Goal: Feedback & Contribution: Contribute content

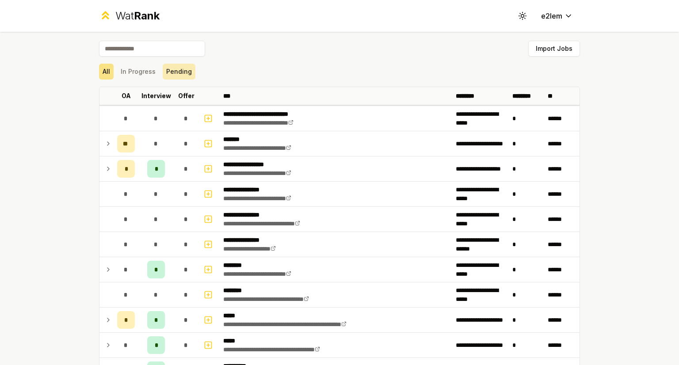
click at [176, 64] on button "Pending" at bounding box center [179, 72] width 33 height 16
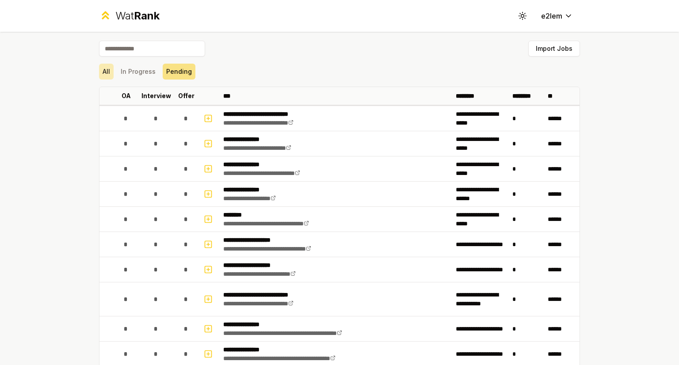
click at [109, 71] on button "All" at bounding box center [106, 72] width 15 height 16
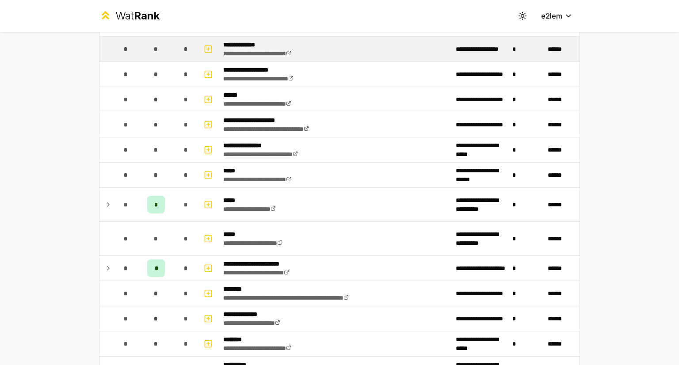
scroll to position [515, 0]
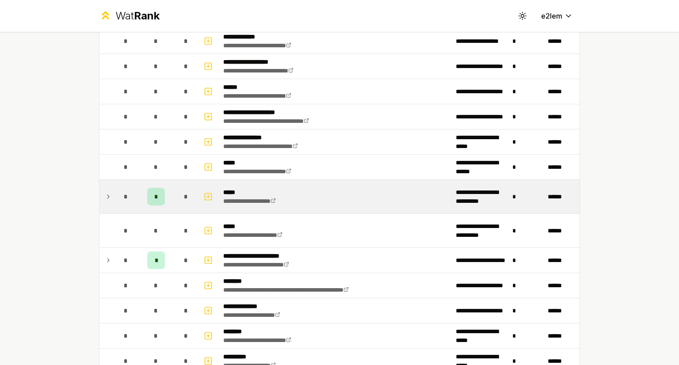
click at [107, 195] on icon at bounding box center [108, 197] width 2 height 4
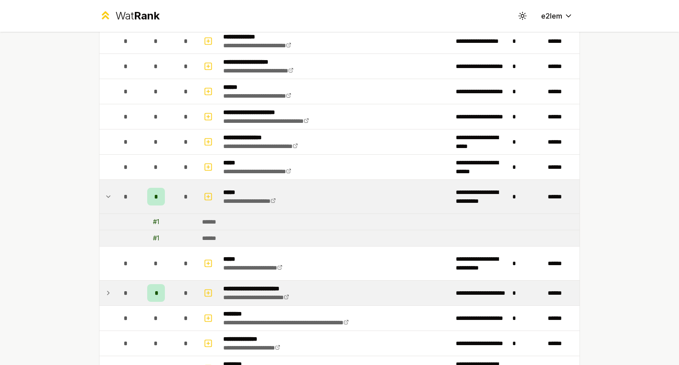
click at [105, 294] on icon at bounding box center [108, 293] width 7 height 11
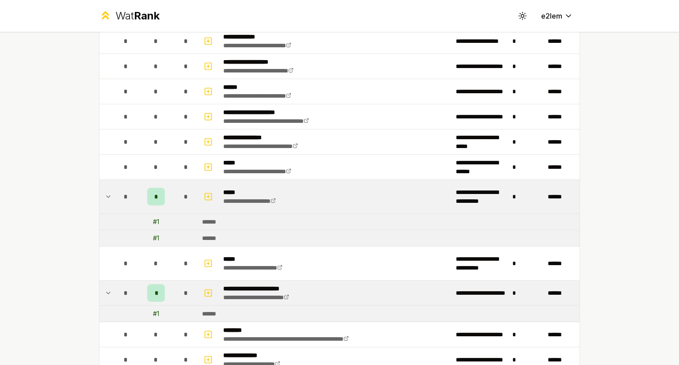
click at [105, 293] on icon at bounding box center [108, 293] width 7 height 11
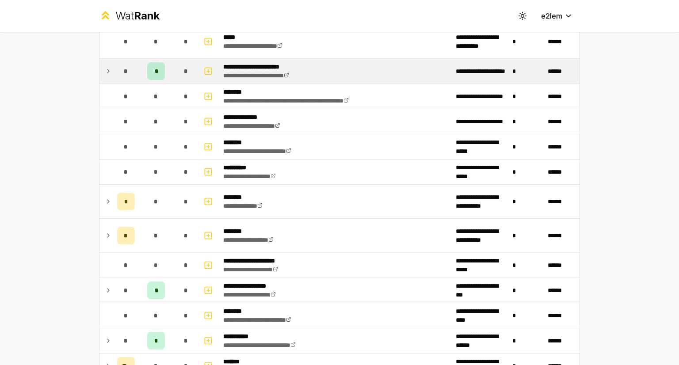
scroll to position [745, 0]
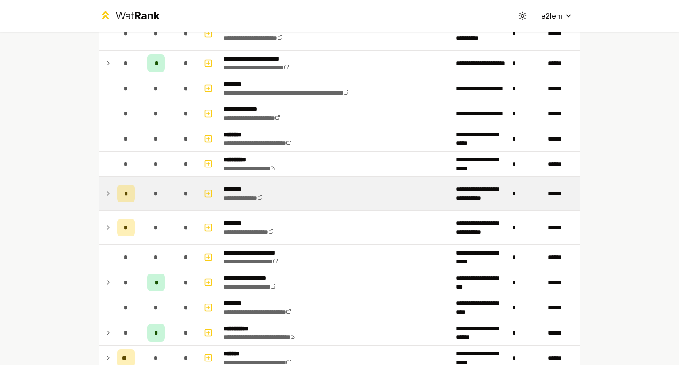
click at [105, 193] on icon at bounding box center [108, 193] width 7 height 11
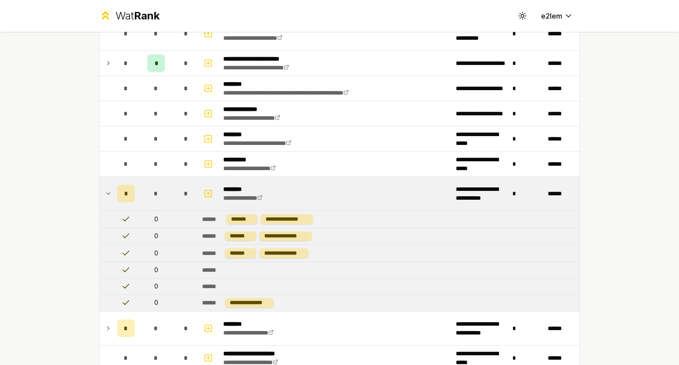
click at [105, 193] on icon at bounding box center [108, 193] width 7 height 11
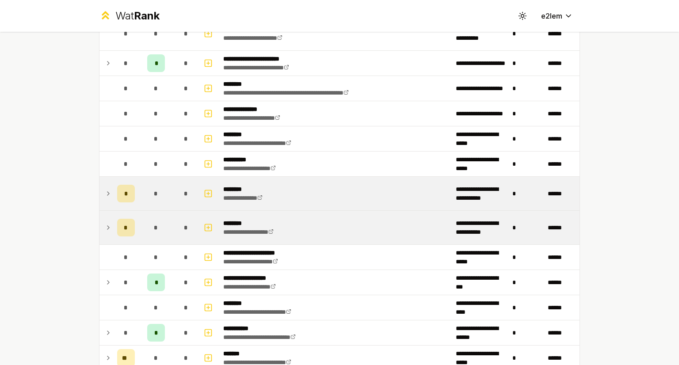
click at [103, 218] on td at bounding box center [107, 228] width 14 height 34
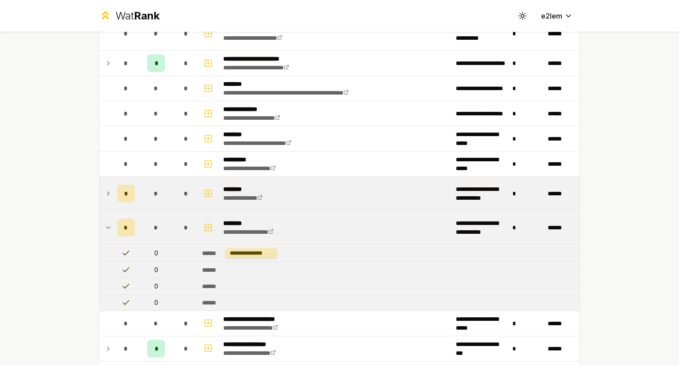
click at [103, 218] on td at bounding box center [107, 228] width 14 height 34
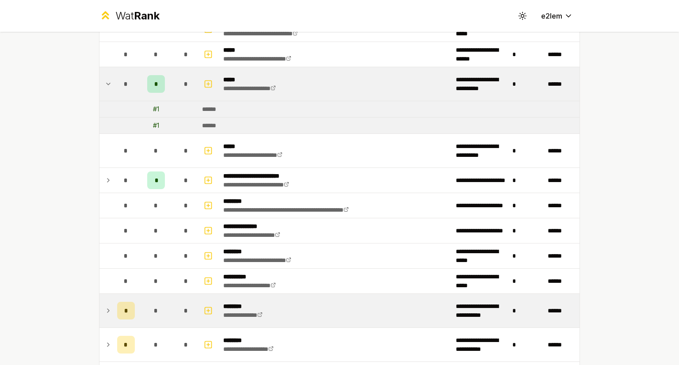
scroll to position [627, 0]
click at [105, 82] on icon at bounding box center [108, 84] width 7 height 11
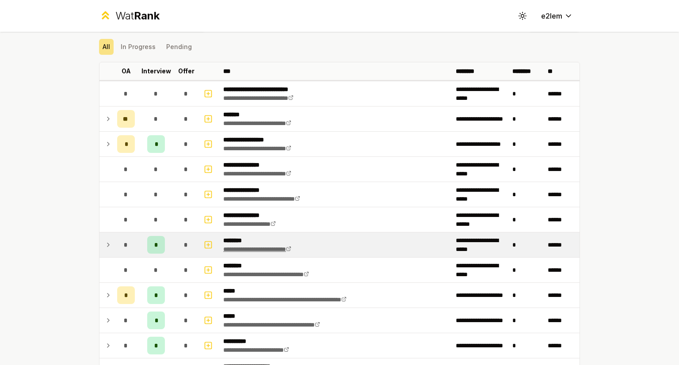
scroll to position [23, 0]
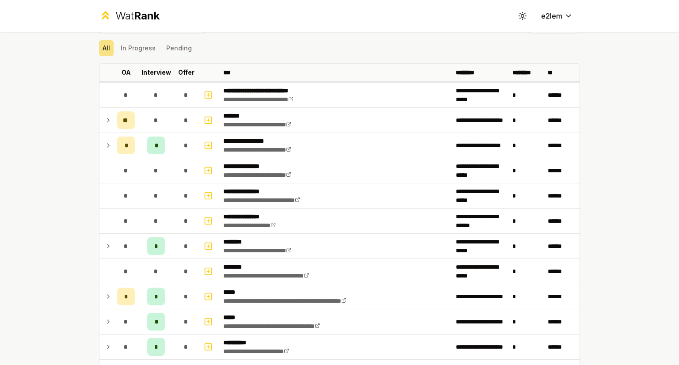
click at [193, 44] on div "All In Progress Pending" at bounding box center [339, 48] width 481 height 16
click at [173, 45] on button "Pending" at bounding box center [179, 48] width 33 height 16
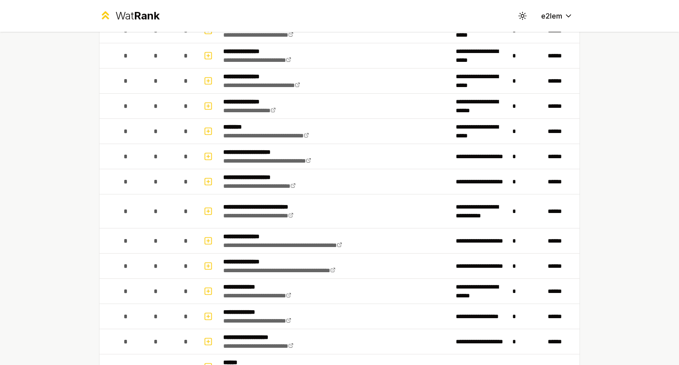
scroll to position [0, 0]
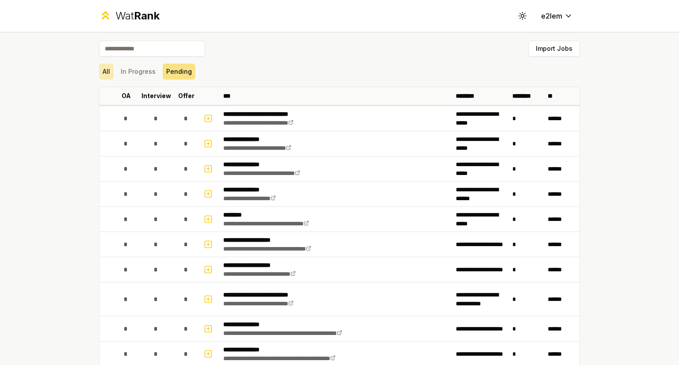
click at [105, 69] on button "All" at bounding box center [106, 72] width 15 height 16
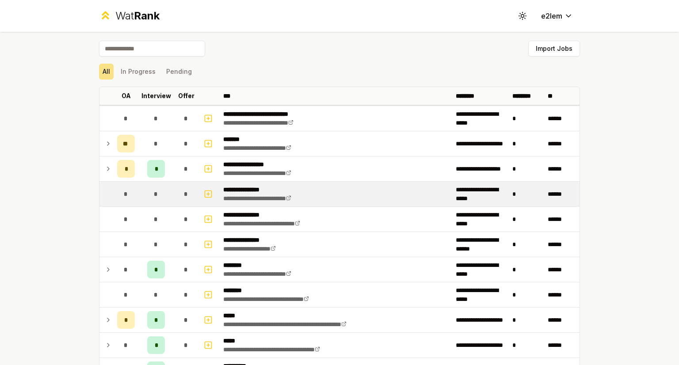
click at [119, 191] on div "*" at bounding box center [126, 194] width 18 height 18
click at [202, 193] on button "button" at bounding box center [208, 194] width 12 height 14
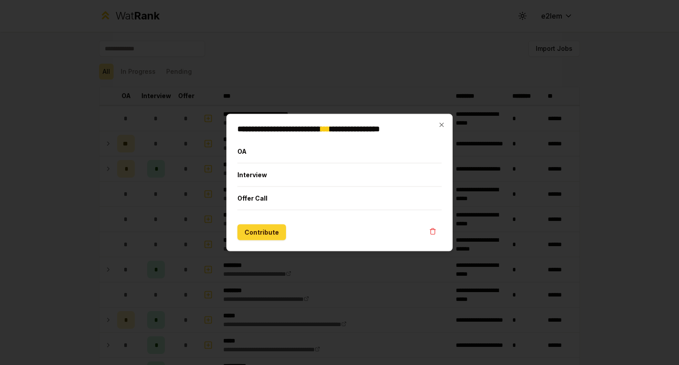
click at [263, 235] on button "Contribute" at bounding box center [262, 233] width 49 height 16
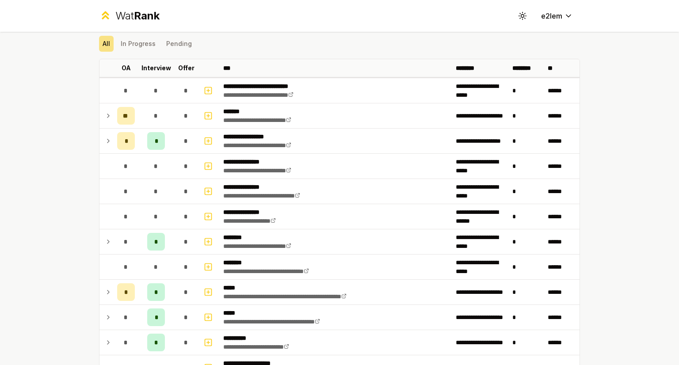
scroll to position [31, 0]
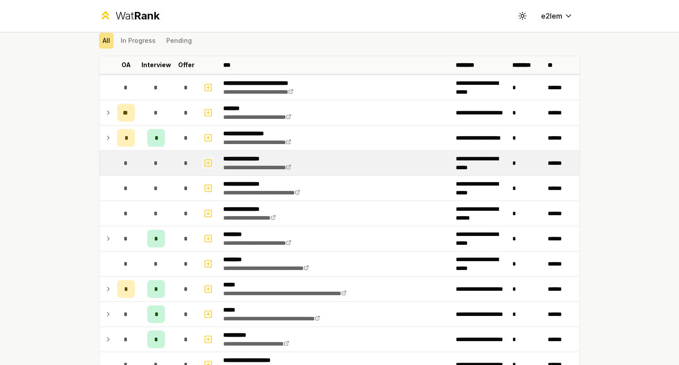
click at [204, 161] on icon "button" at bounding box center [208, 163] width 9 height 11
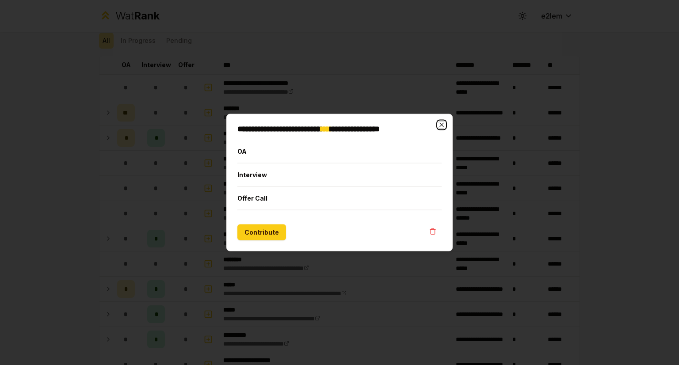
click at [439, 127] on icon "button" at bounding box center [441, 125] width 7 height 7
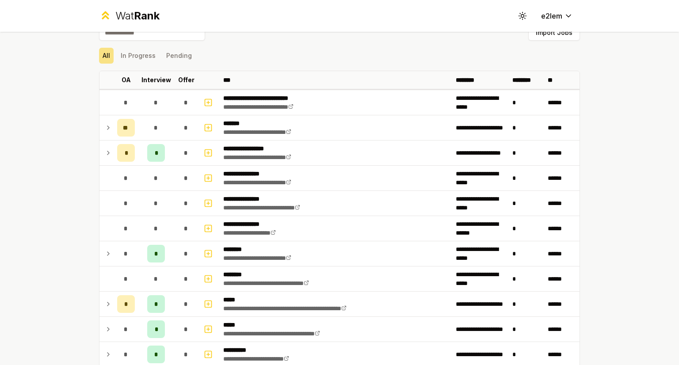
scroll to position [0, 0]
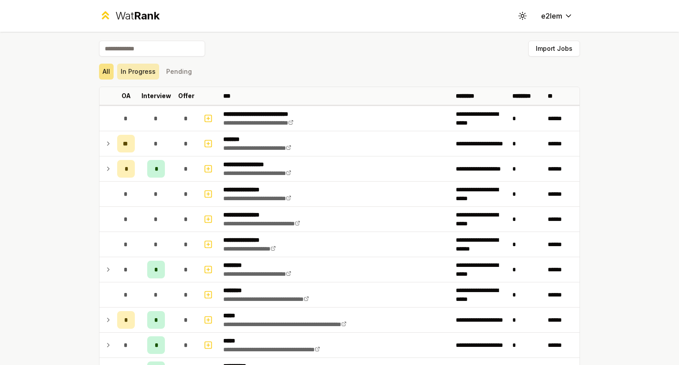
click at [132, 73] on button "In Progress" at bounding box center [138, 72] width 42 height 16
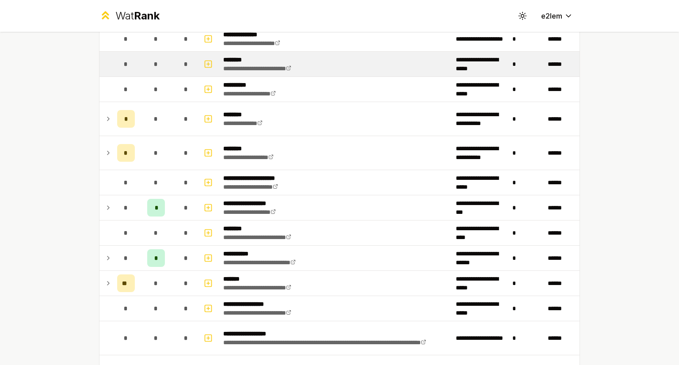
scroll to position [789, 0]
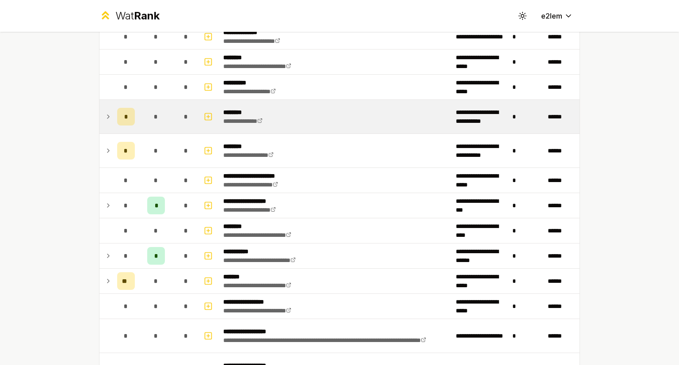
click at [105, 116] on icon at bounding box center [108, 116] width 7 height 11
